Goal: Task Accomplishment & Management: Complete application form

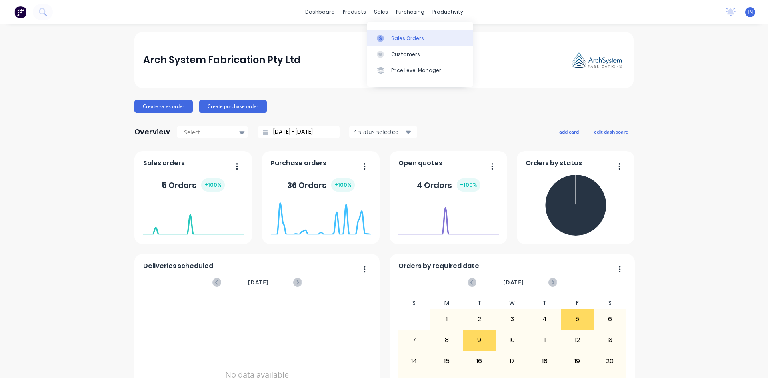
click at [394, 40] on div "Sales Orders" at bounding box center [407, 38] width 33 height 7
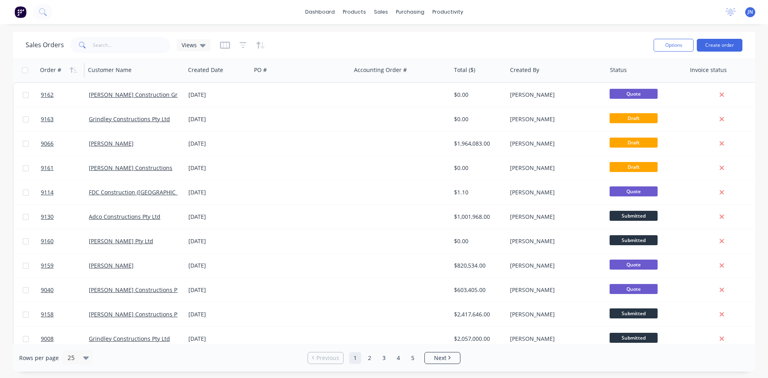
click at [60, 67] on div "Order #" at bounding box center [50, 70] width 21 height 8
click at [72, 69] on icon "button" at bounding box center [71, 70] width 3 height 6
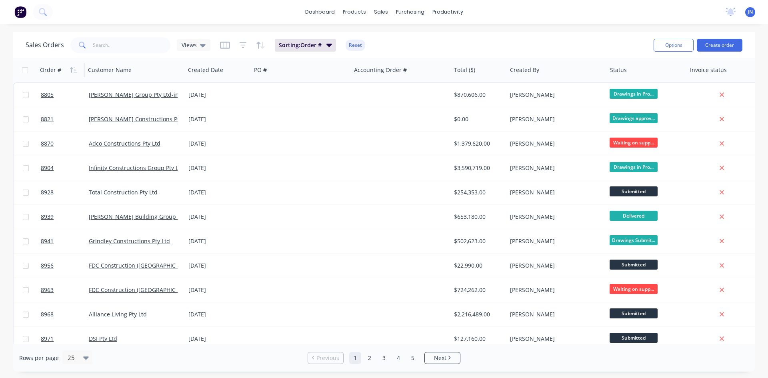
click at [72, 69] on icon "button" at bounding box center [71, 70] width 3 height 6
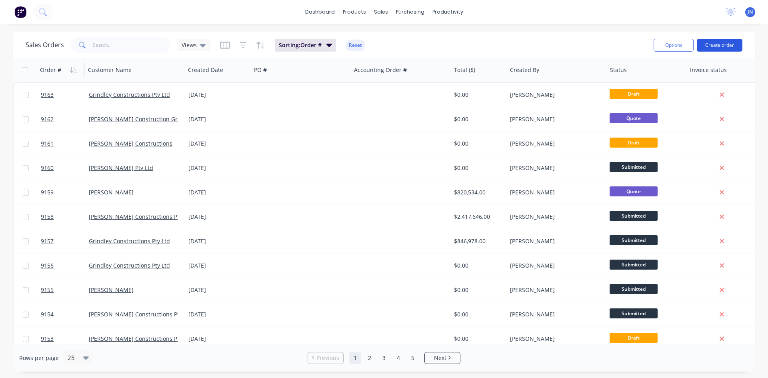
click at [713, 44] on button "Create order" at bounding box center [720, 45] width 46 height 13
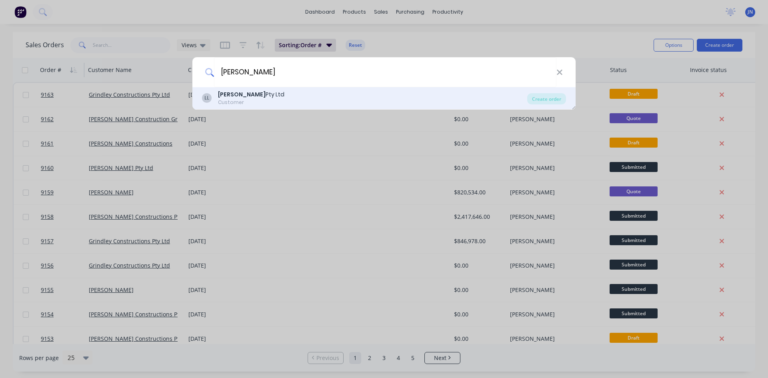
type input "[PERSON_NAME]"
click at [239, 92] on div "[PERSON_NAME] Pty Ltd" at bounding box center [251, 94] width 66 height 8
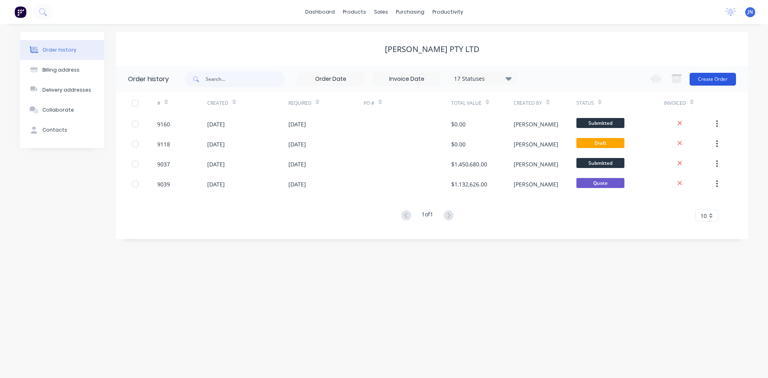
click at [710, 82] on button "Create Order" at bounding box center [713, 79] width 46 height 13
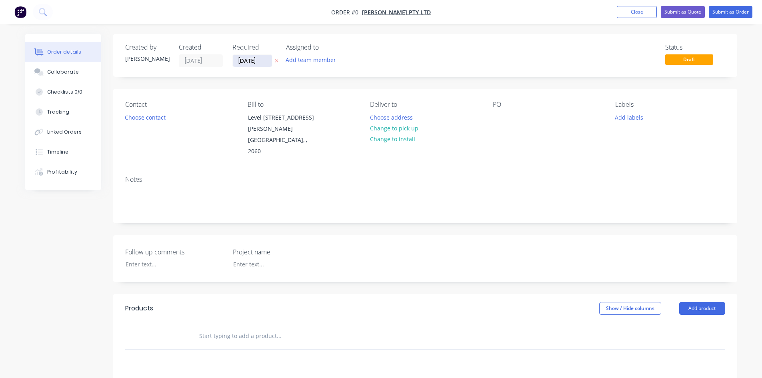
click at [256, 58] on input "[DATE]" at bounding box center [252, 61] width 39 height 12
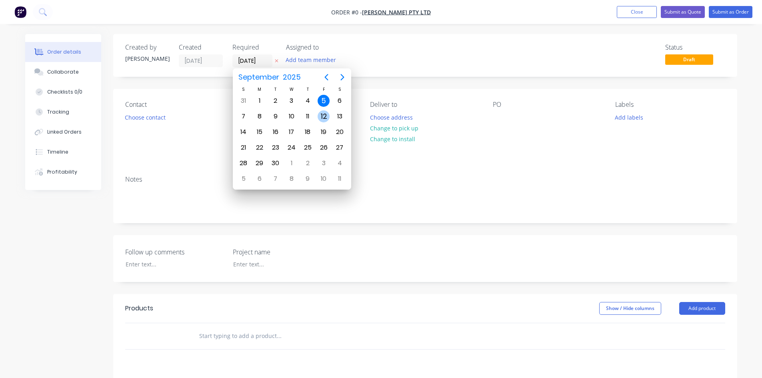
click at [319, 118] on div "12" at bounding box center [324, 116] width 12 height 12
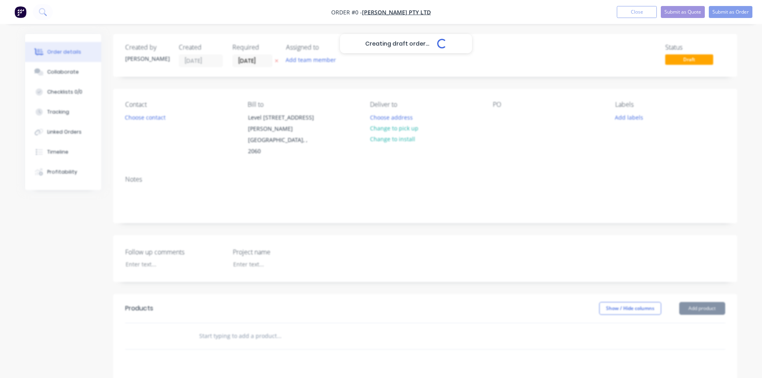
type input "[DATE]"
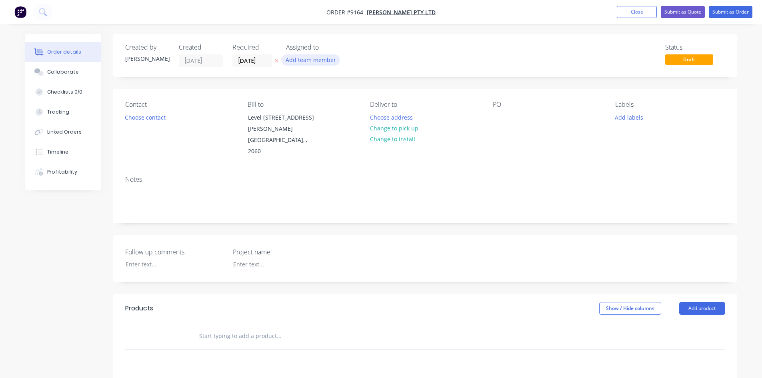
click at [314, 61] on button "Add team member" at bounding box center [310, 59] width 59 height 11
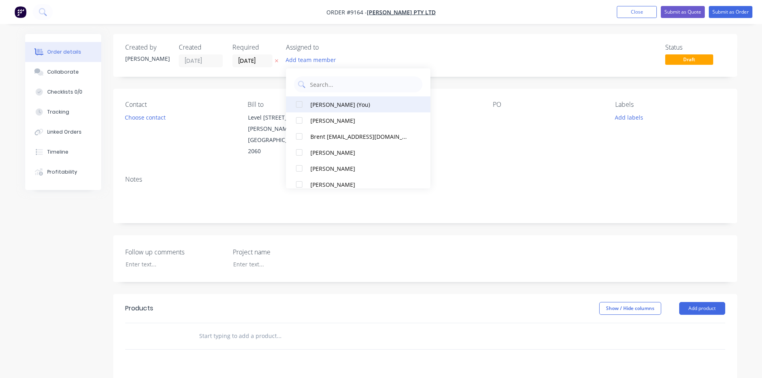
click at [335, 107] on div "[PERSON_NAME] (You)" at bounding box center [361, 104] width 100 height 8
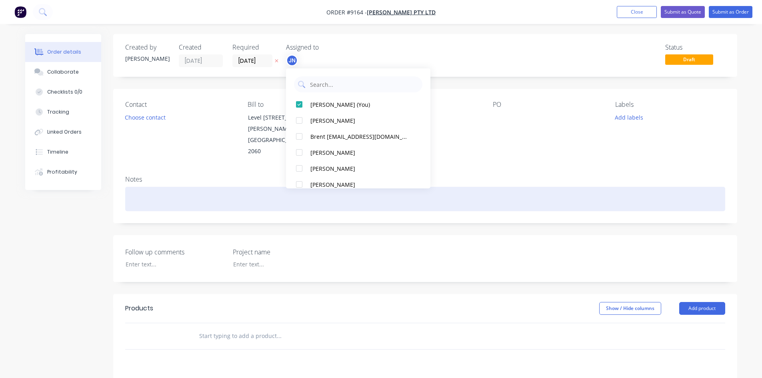
click at [226, 187] on div at bounding box center [425, 199] width 600 height 24
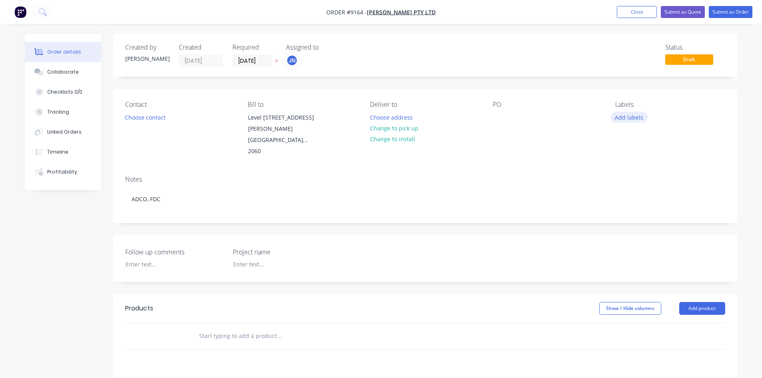
click at [618, 114] on button "Add labels" at bounding box center [629, 117] width 37 height 11
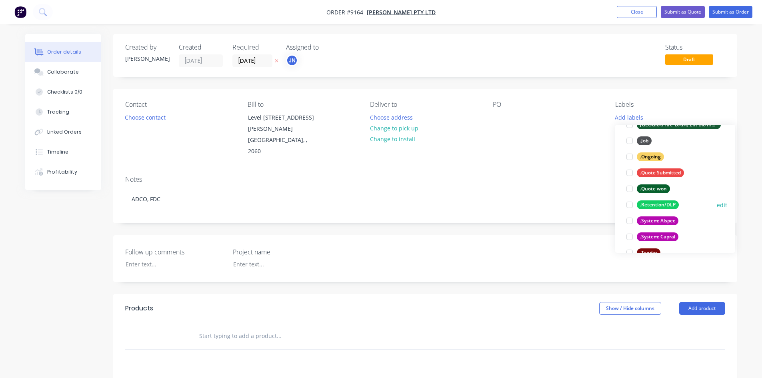
scroll to position [120, 0]
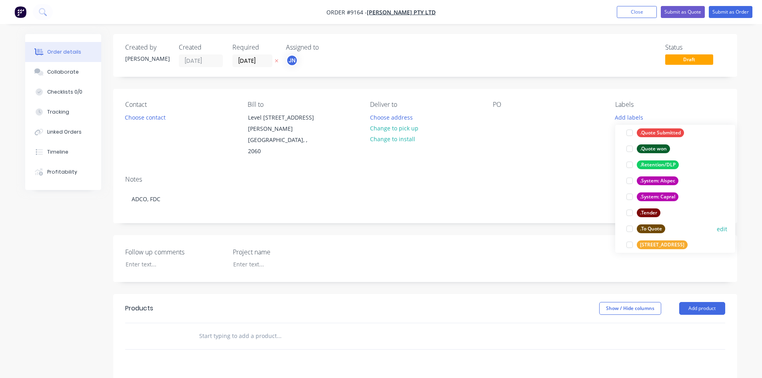
click at [631, 228] on div at bounding box center [630, 229] width 16 height 16
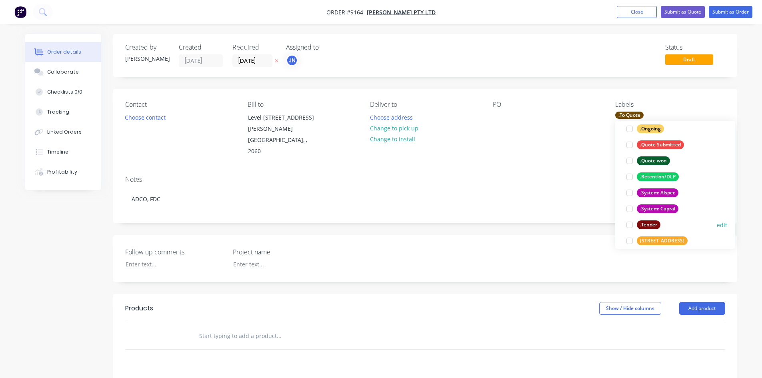
click at [630, 225] on div at bounding box center [630, 225] width 16 height 16
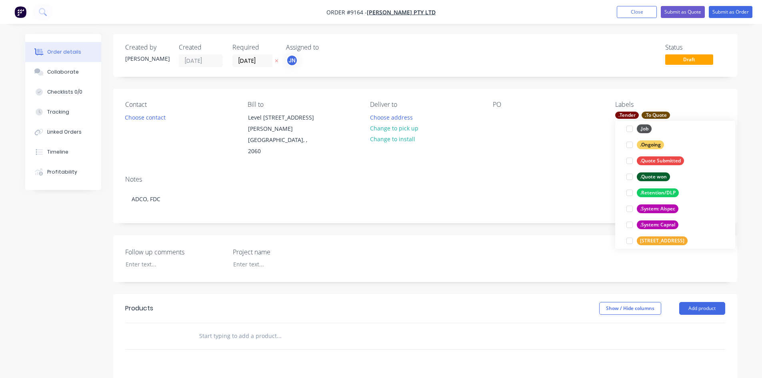
scroll to position [0, 0]
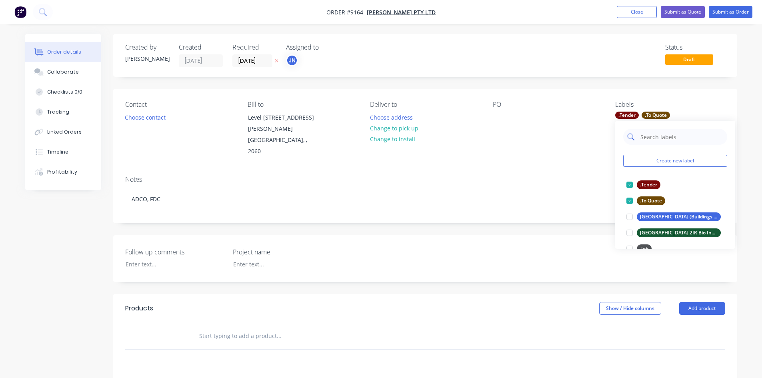
click at [662, 142] on input "text" at bounding box center [682, 137] width 84 height 16
paste input "9164 - [GEOGRAPHIC_DATA]"
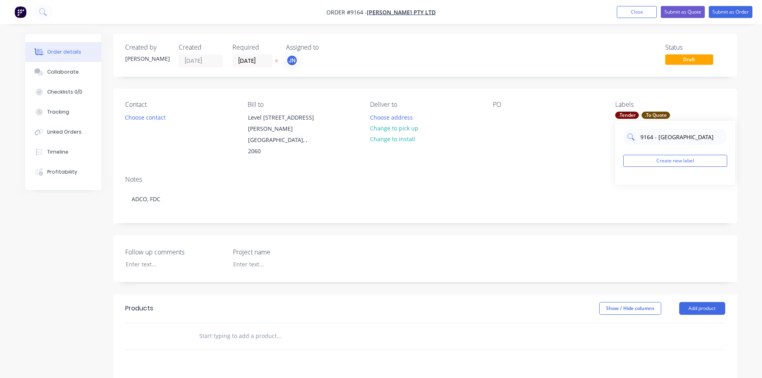
drag, startPoint x: 659, startPoint y: 137, endPoint x: 630, endPoint y: 135, distance: 29.3
click at [630, 135] on div "9164 - [GEOGRAPHIC_DATA]" at bounding box center [676, 137] width 104 height 16
type input "[GEOGRAPHIC_DATA]"
click at [676, 162] on button "Create new label" at bounding box center [676, 161] width 104 height 12
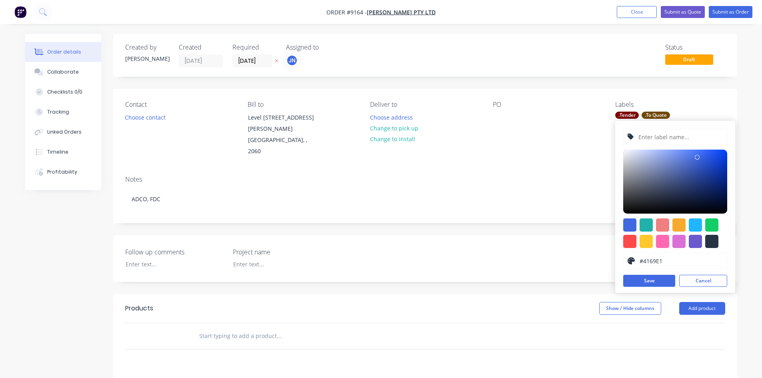
click at [688, 137] on input "text" at bounding box center [680, 136] width 85 height 15
paste input "9164 - [GEOGRAPHIC_DATA]"
drag, startPoint x: 655, startPoint y: 136, endPoint x: 619, endPoint y: 140, distance: 36.2
click at [619, 140] on div "9164 - [GEOGRAPHIC_DATA] #4169E1 hex #4169E1 Save Cancel" at bounding box center [676, 207] width 120 height 172
type input "[GEOGRAPHIC_DATA]"
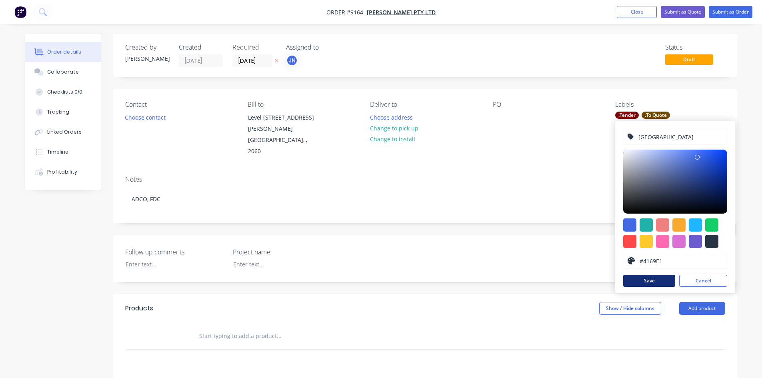
click at [642, 281] on button "Save" at bounding box center [650, 281] width 52 height 12
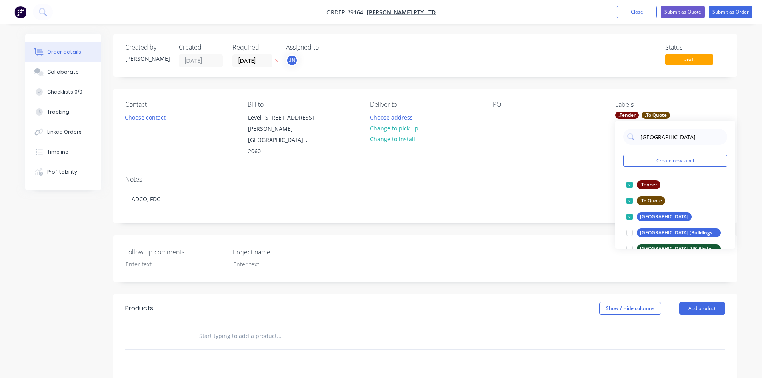
click at [506, 134] on div "PO" at bounding box center [548, 129] width 110 height 56
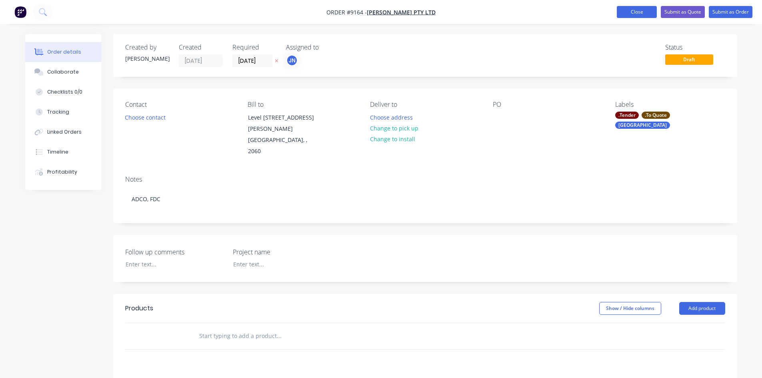
click at [646, 12] on button "Close" at bounding box center [637, 12] width 40 height 12
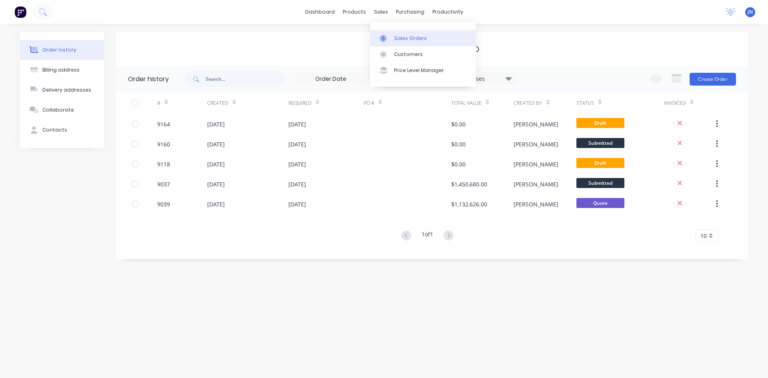
click at [388, 32] on link "Sales Orders" at bounding box center [423, 38] width 106 height 16
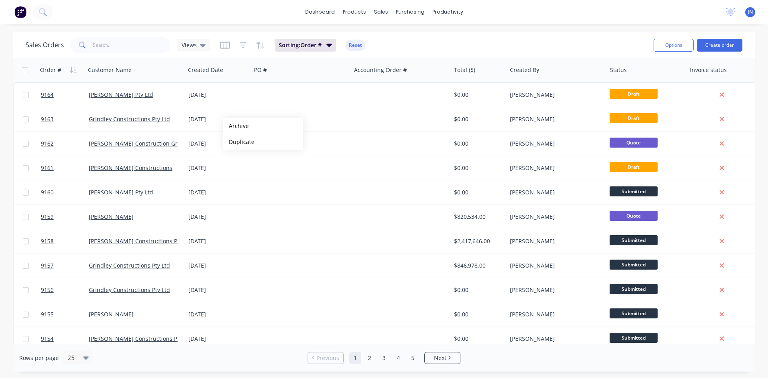
click at [561, 43] on div "Sales Orders Views Sorting: Order # Reset" at bounding box center [337, 45] width 622 height 20
